Goal: Find specific page/section: Find specific page/section

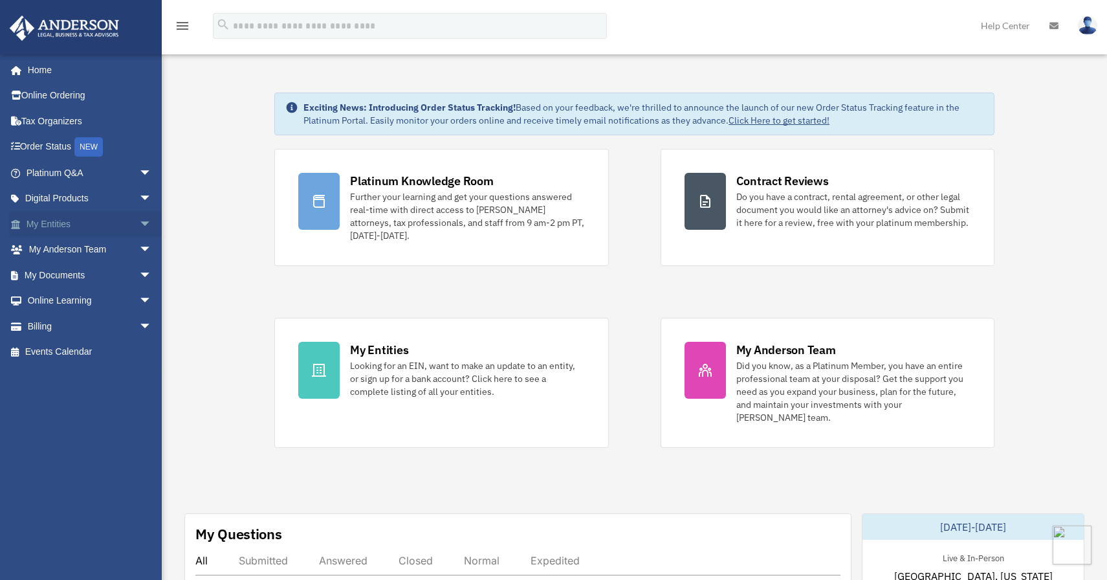
click at [141, 222] on span "arrow_drop_down" at bounding box center [152, 224] width 26 height 27
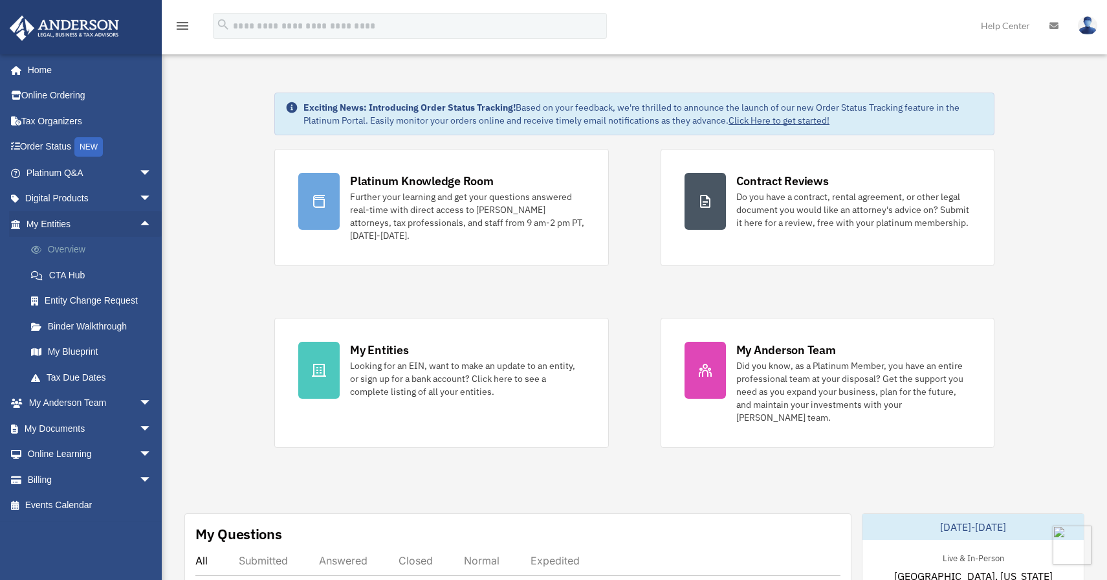
click at [66, 249] on link "Overview" at bounding box center [94, 250] width 153 height 26
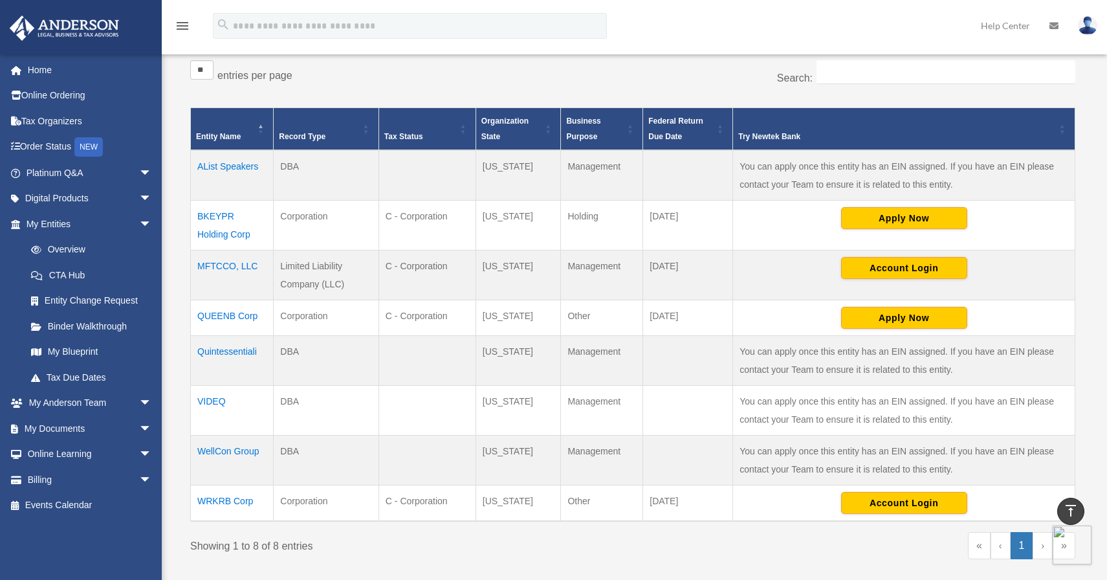
scroll to position [225, 0]
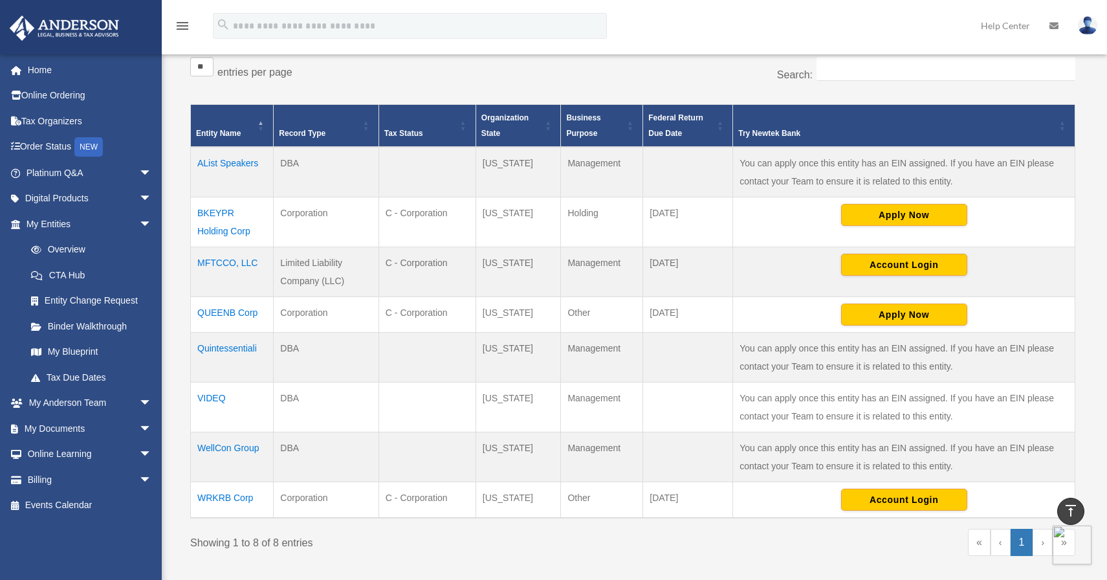
click at [210, 398] on td "VIDEQ" at bounding box center [232, 407] width 83 height 50
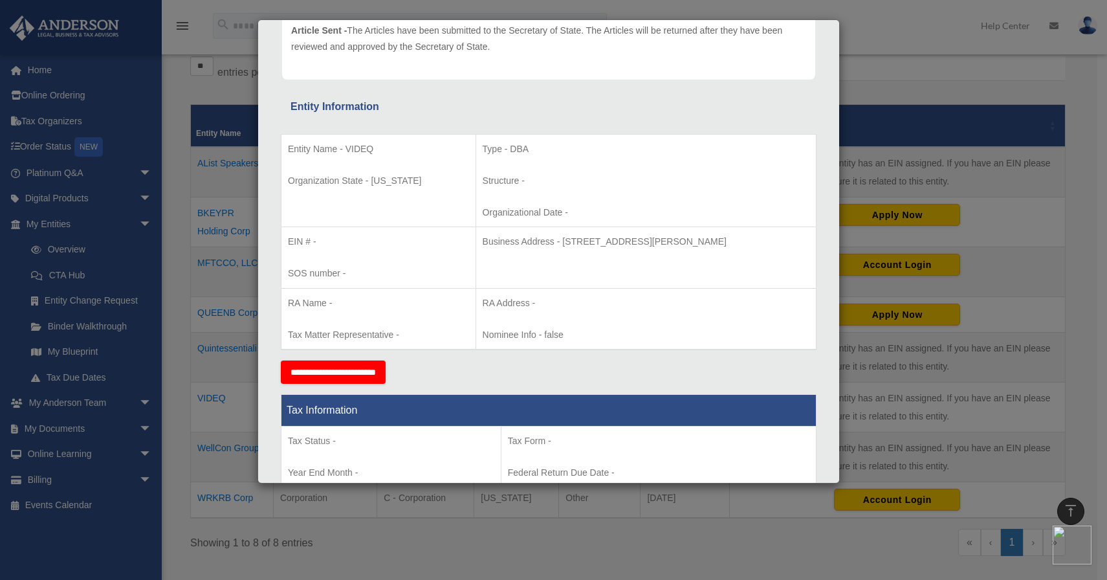
scroll to position [0, 0]
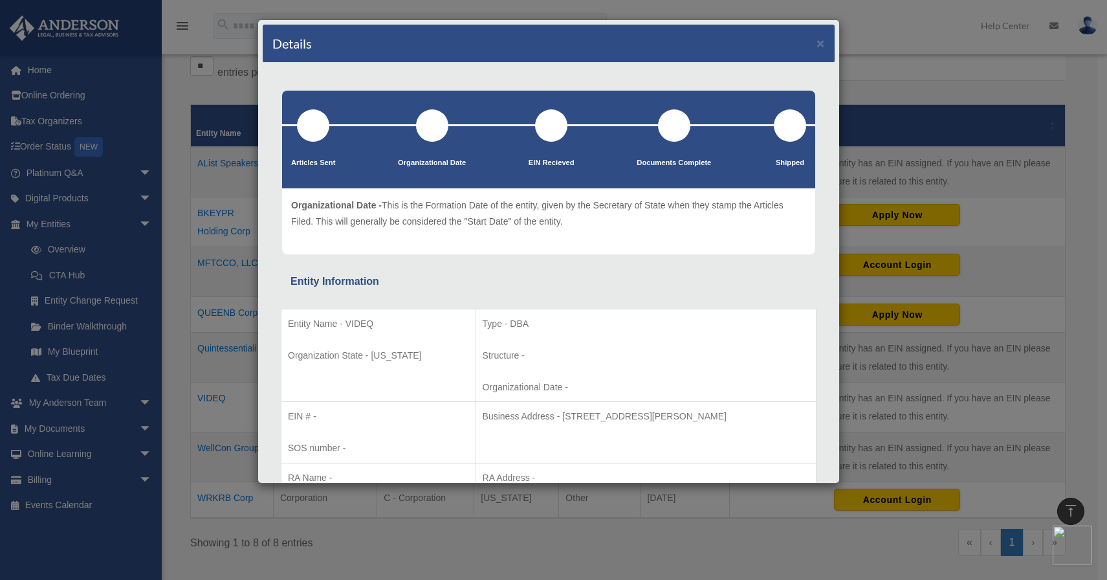
click at [815, 45] on div "Details ×" at bounding box center [549, 44] width 572 height 38
click at [816, 45] on button "×" at bounding box center [820, 43] width 8 height 14
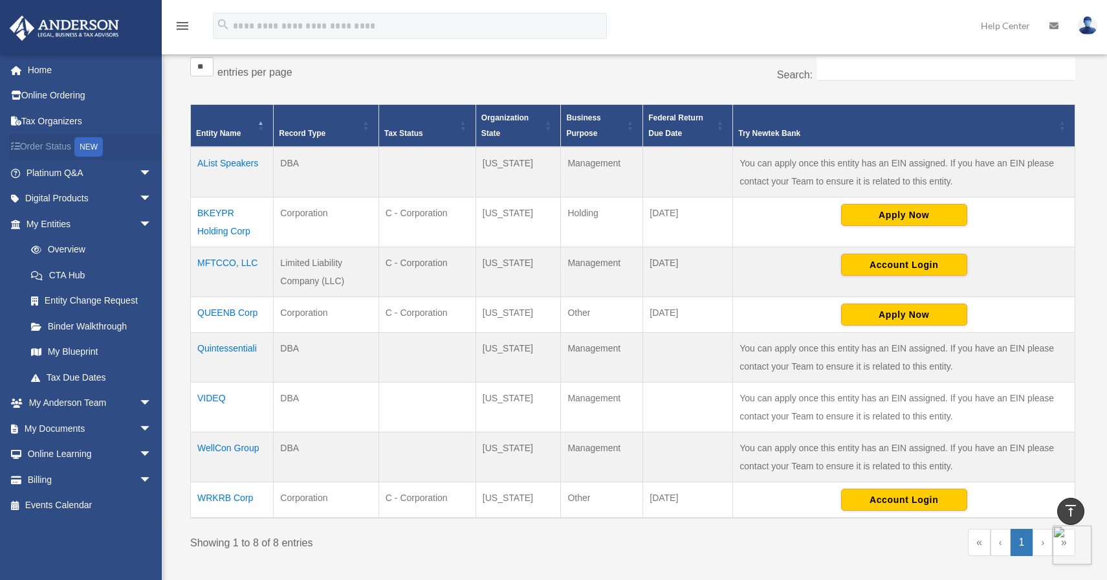
click at [43, 149] on link "Order Status NEW" at bounding box center [90, 147] width 162 height 27
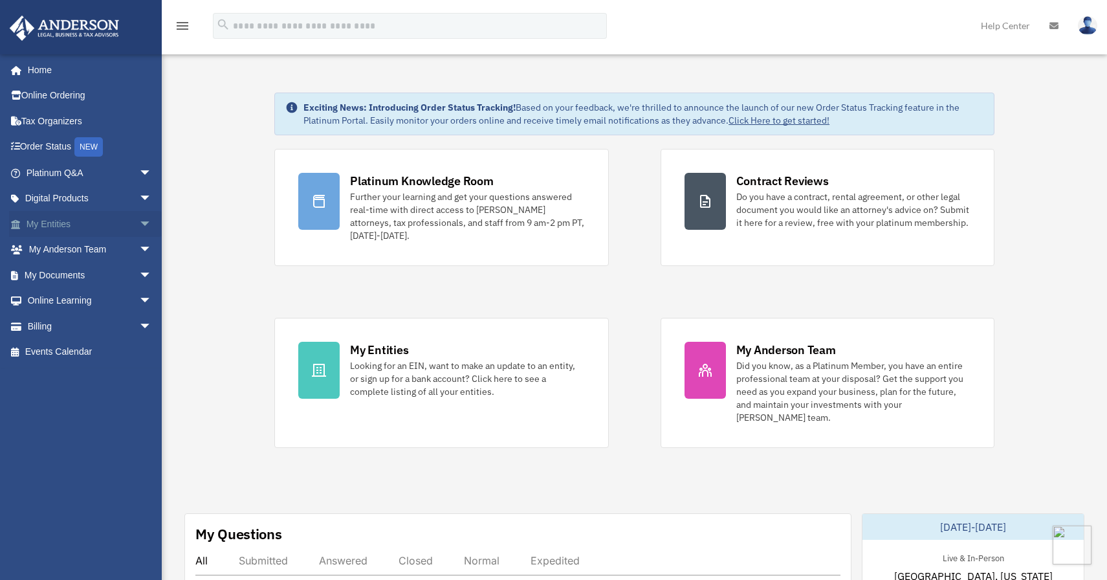
click at [52, 226] on link "My Entities arrow_drop_down" at bounding box center [90, 224] width 162 height 26
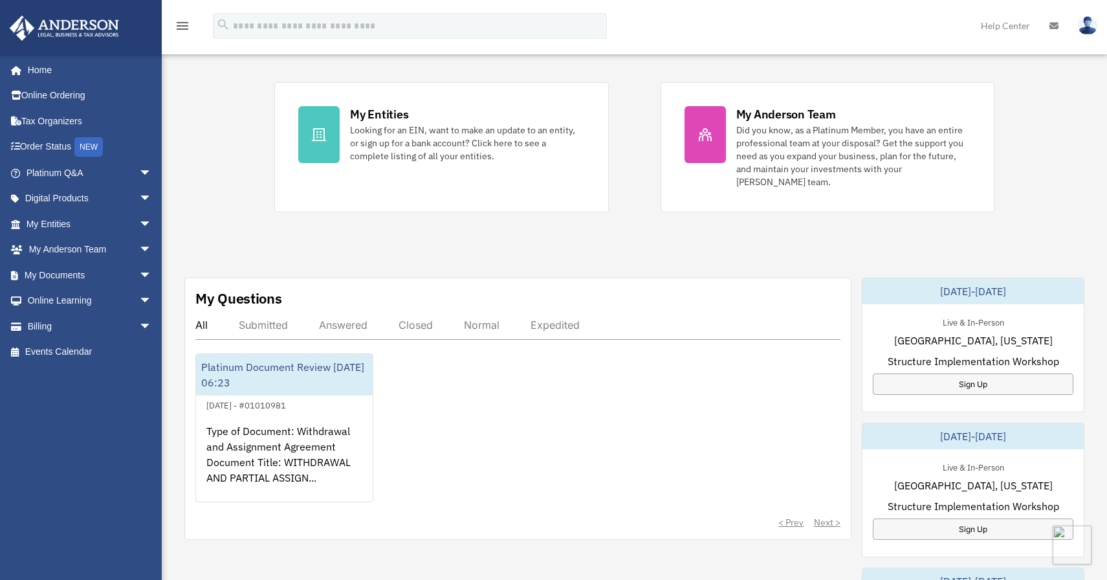
scroll to position [239, 0]
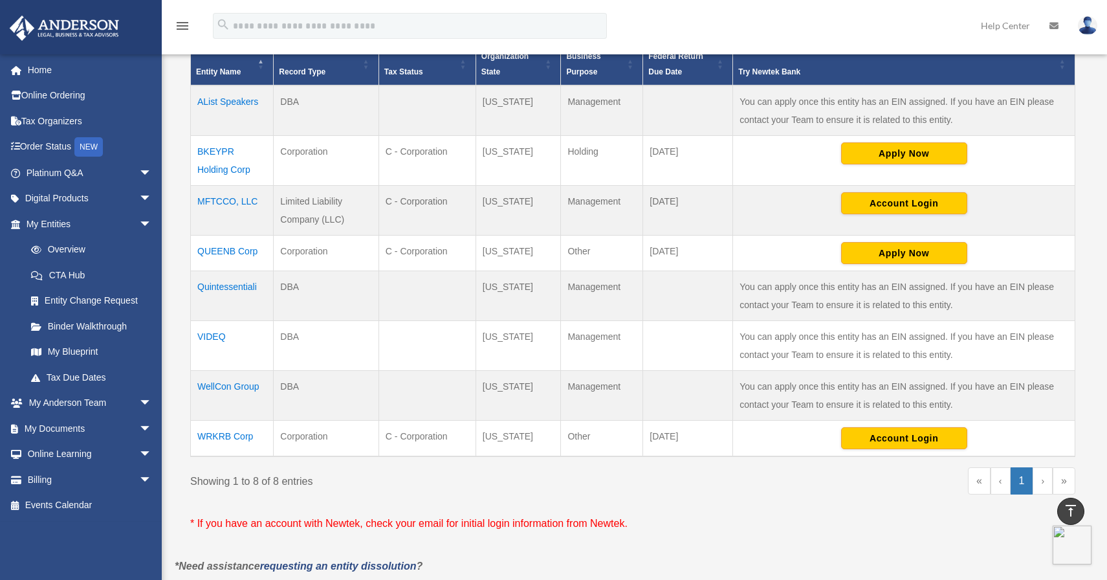
scroll to position [308, 0]
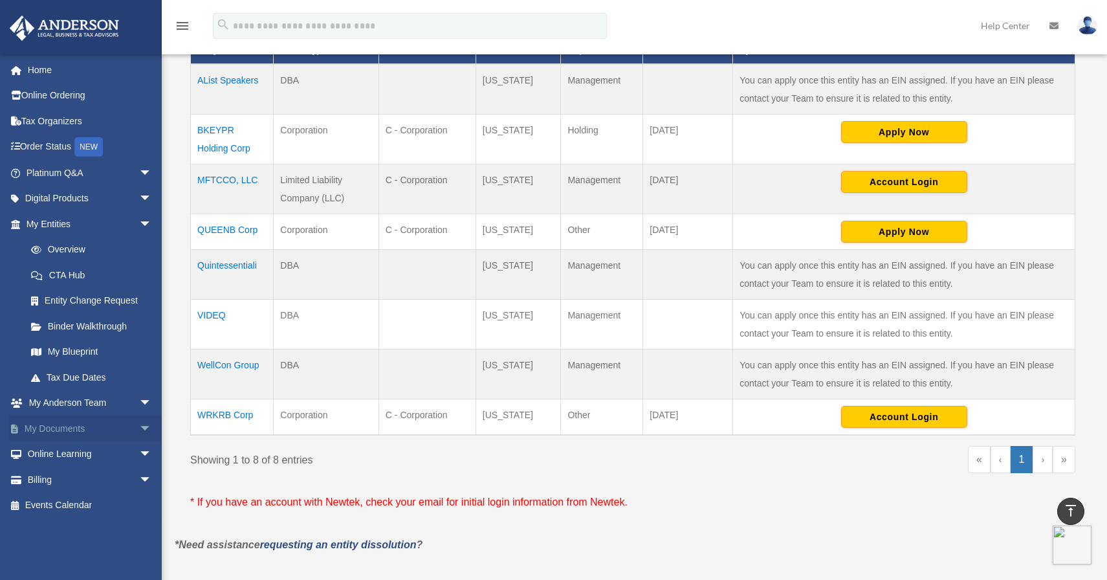
click at [139, 429] on span "arrow_drop_down" at bounding box center [152, 428] width 26 height 27
click at [43, 457] on span at bounding box center [42, 454] width 8 height 9
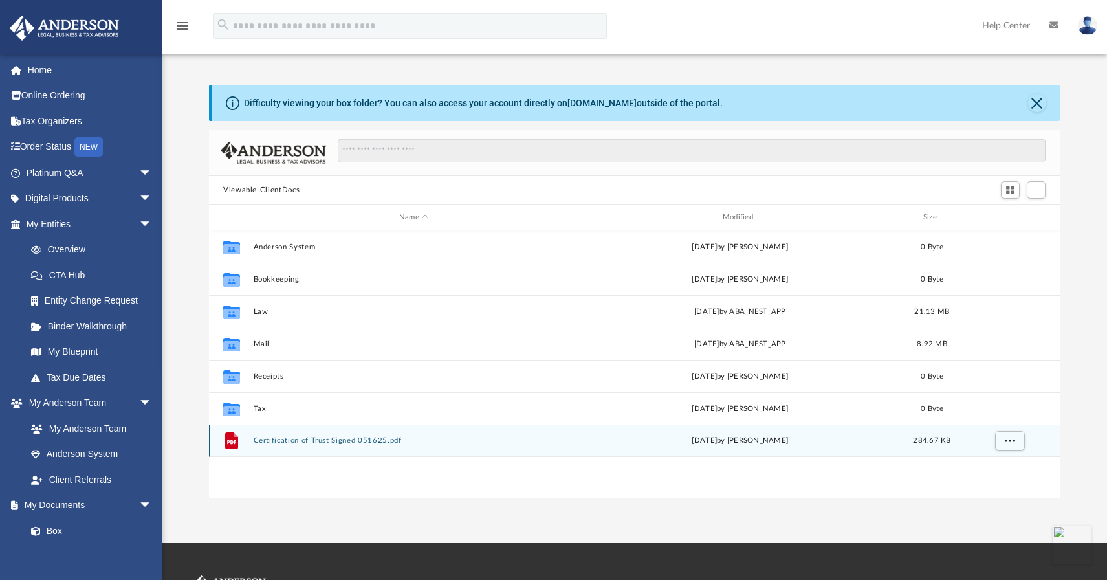
scroll to position [4, 0]
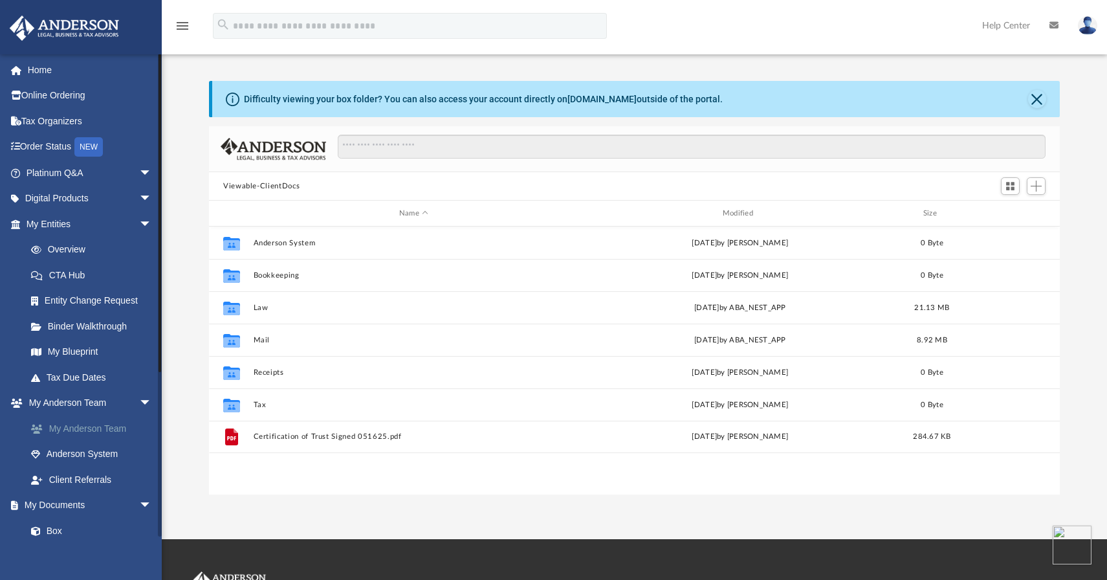
click at [72, 426] on link "My Anderson Team" at bounding box center [94, 428] width 153 height 26
